Goal: Task Accomplishment & Management: Complete application form

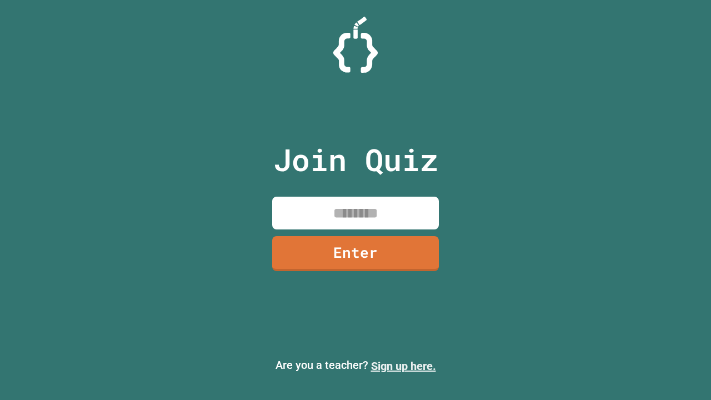
click at [403, 366] on link "Sign up here." at bounding box center [403, 366] width 65 height 13
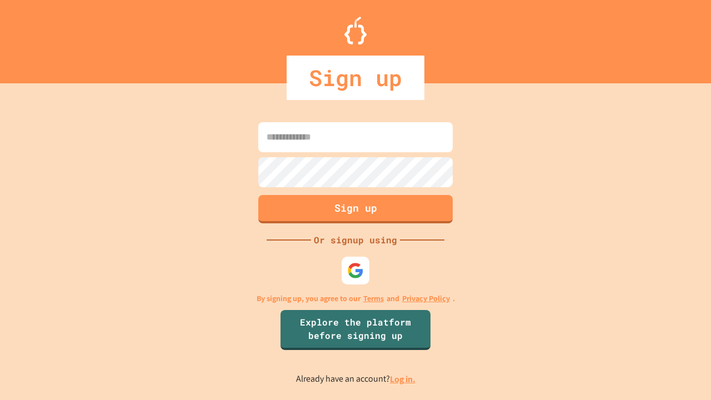
click at [403, 379] on link "Log in." at bounding box center [403, 379] width 26 height 12
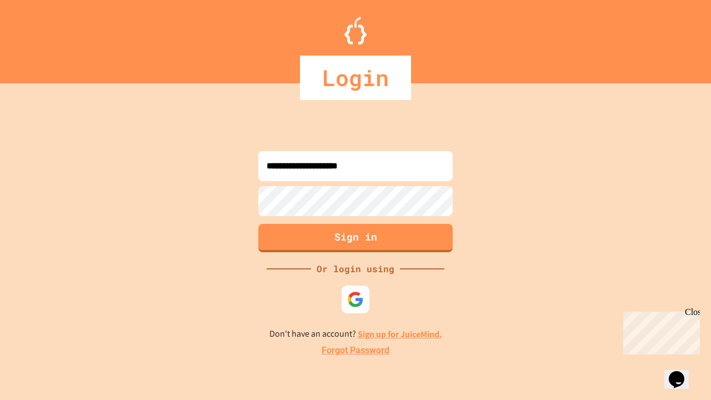
type input "**********"
